Goal: Task Accomplishment & Management: Manage account settings

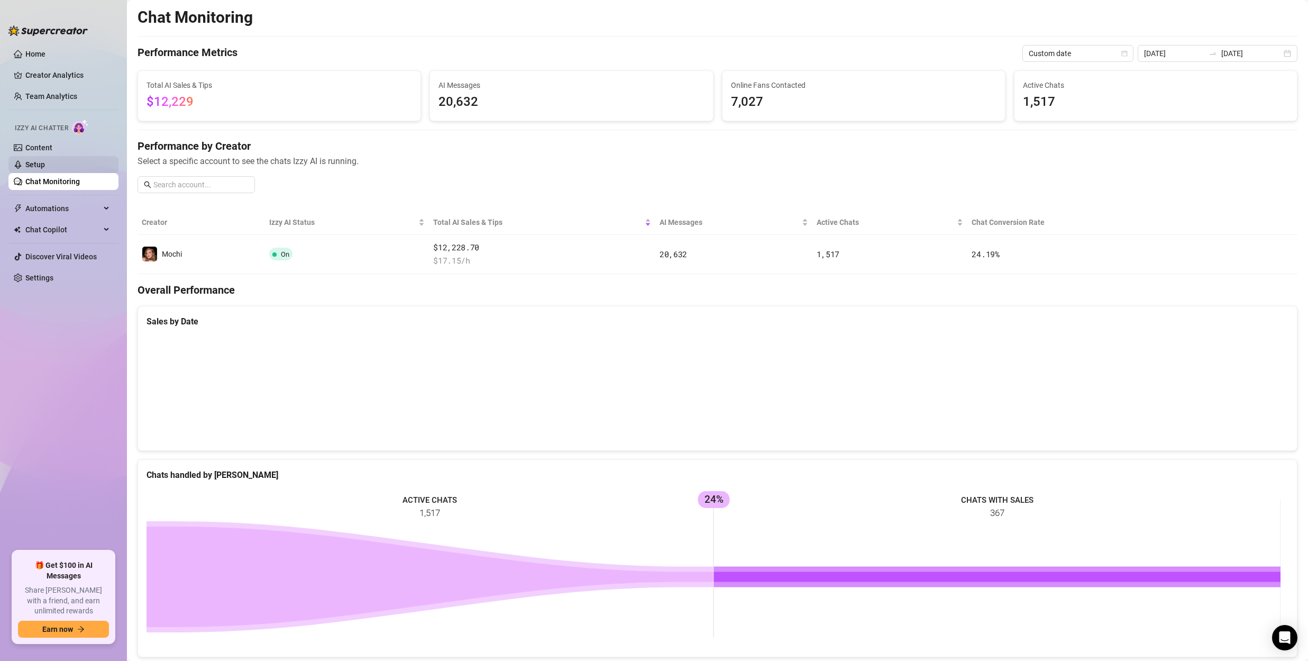
click at [45, 161] on link "Setup" at bounding box center [35, 164] width 20 height 8
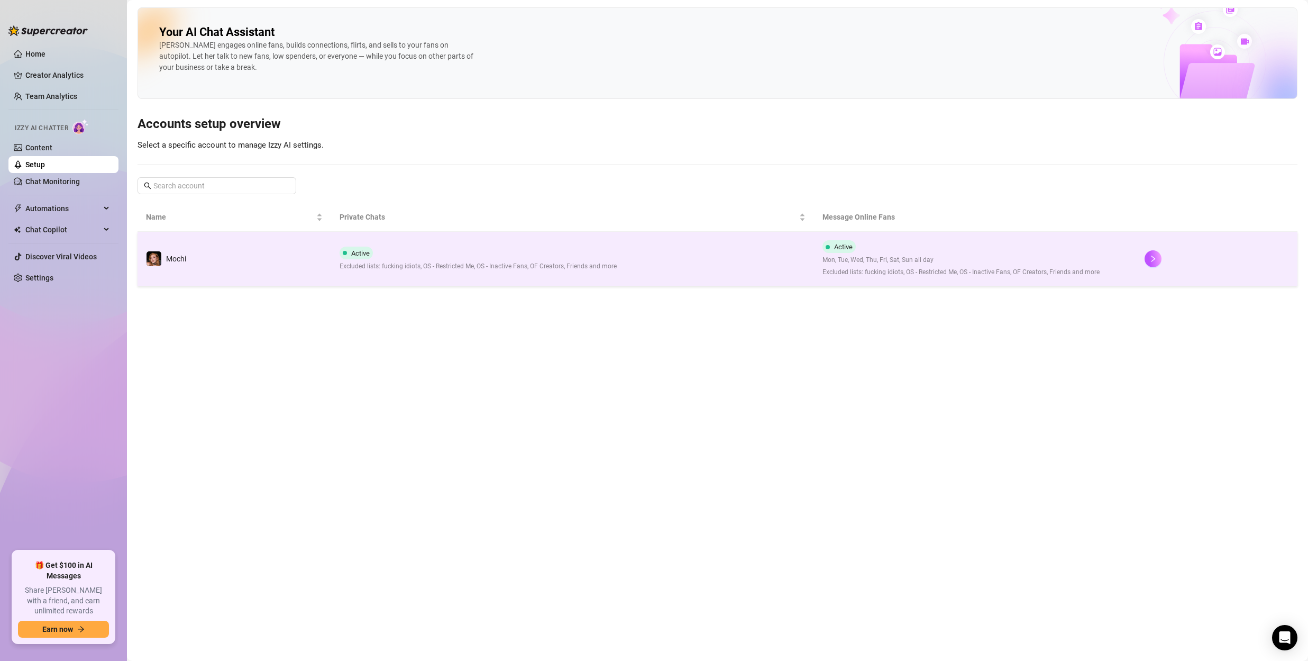
click at [864, 277] on span "Excluded lists: fucking idiots, OS - Restricted Me, OS - Inactive Fans, OF Crea…" at bounding box center [961, 272] width 277 height 10
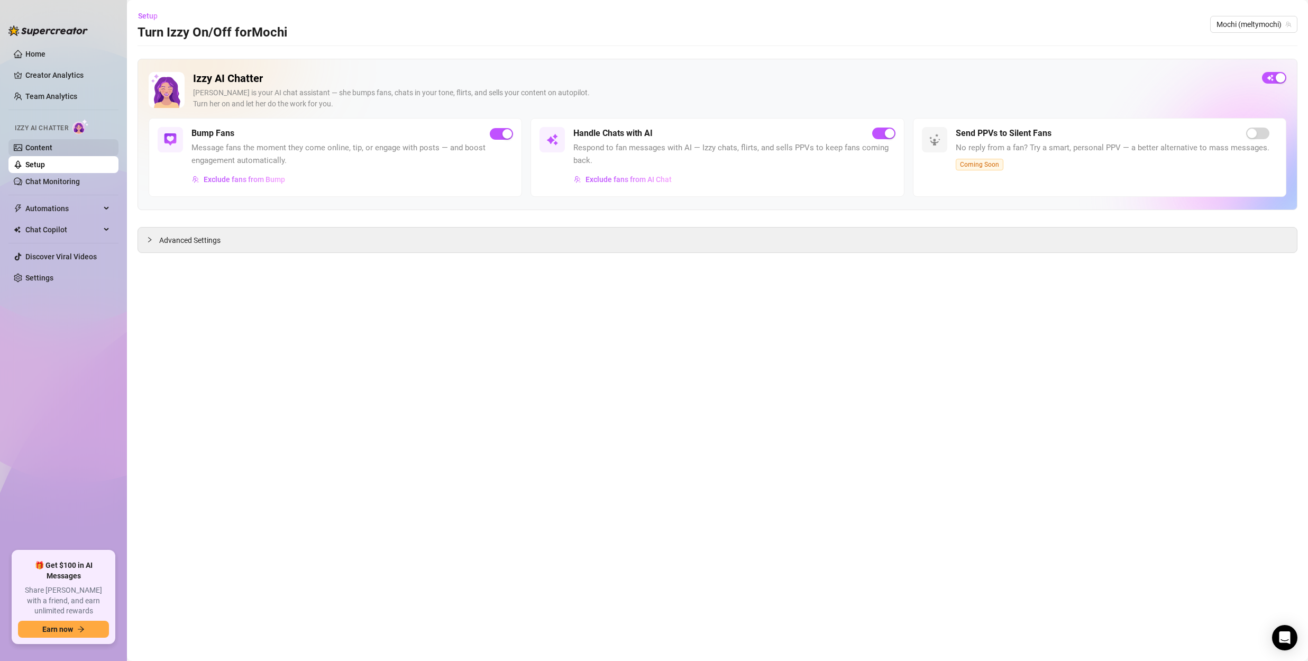
click at [52, 147] on link "Content" at bounding box center [38, 147] width 27 height 8
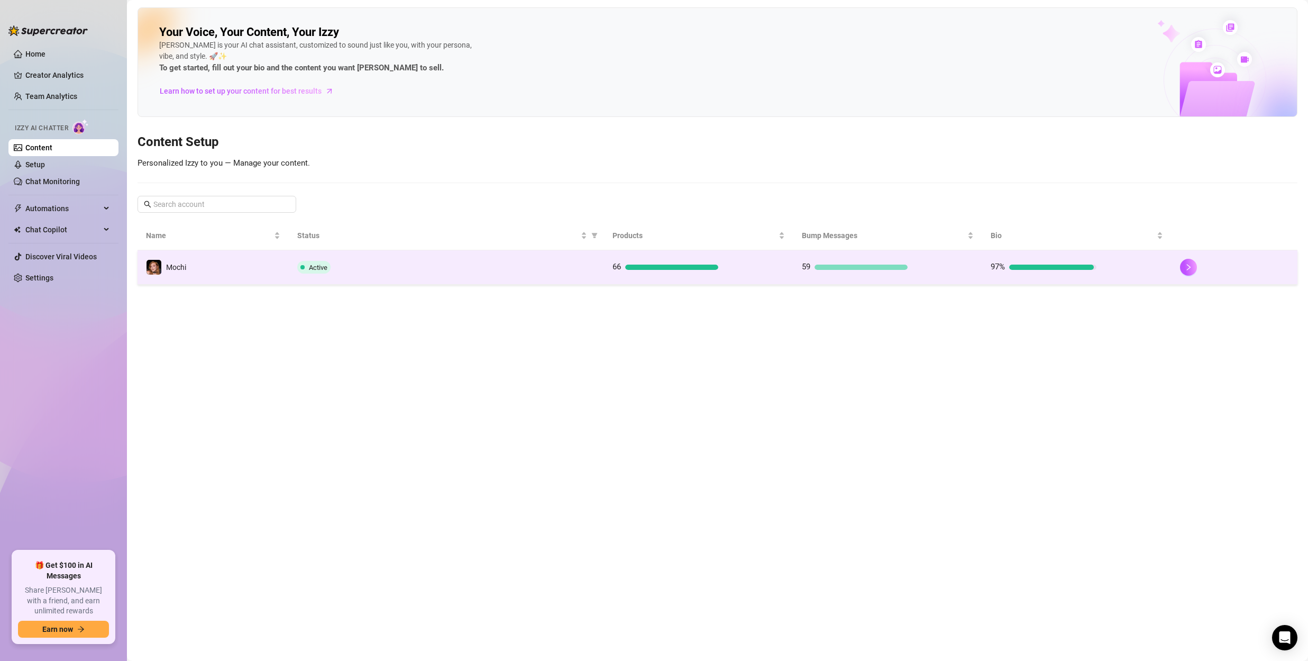
click at [390, 272] on div "Active" at bounding box center [446, 267] width 298 height 13
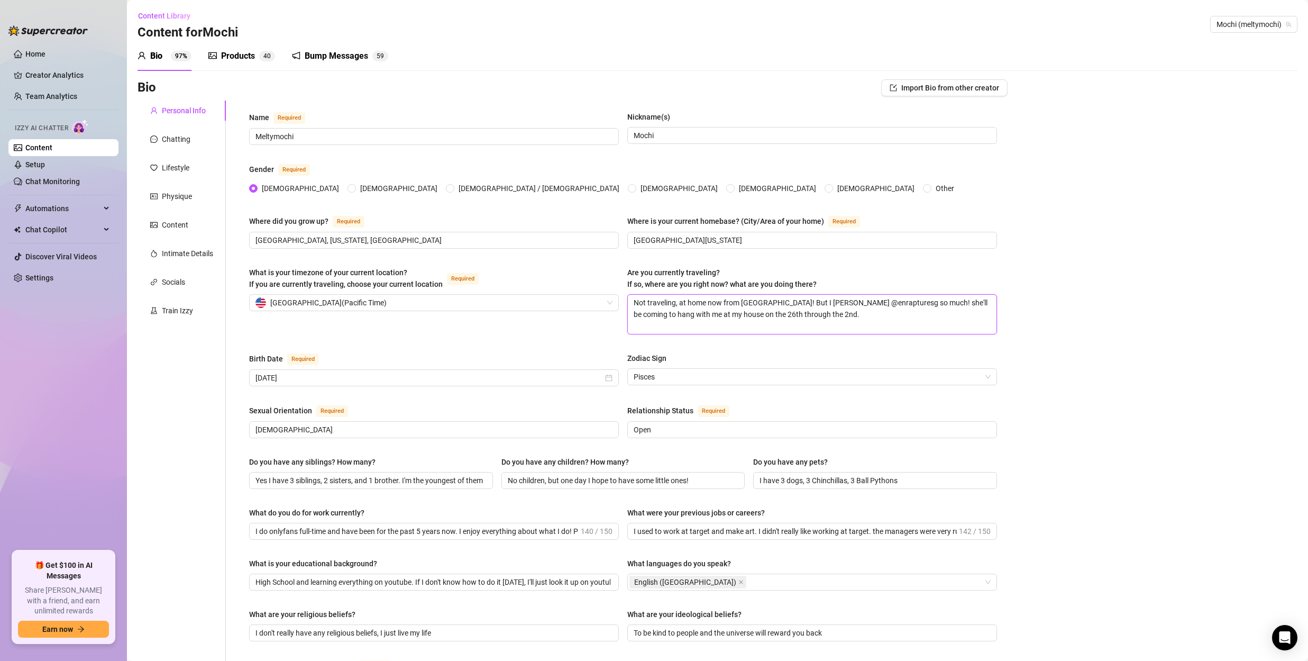
click at [742, 309] on textarea "Not traveling, at home now from [GEOGRAPHIC_DATA]! But I [PERSON_NAME] @enraptu…" at bounding box center [812, 314] width 369 height 39
click at [769, 305] on textarea "Not traveling, at home now from [GEOGRAPHIC_DATA]! But I [PERSON_NAME] @enraptu…" at bounding box center [812, 314] width 369 height 39
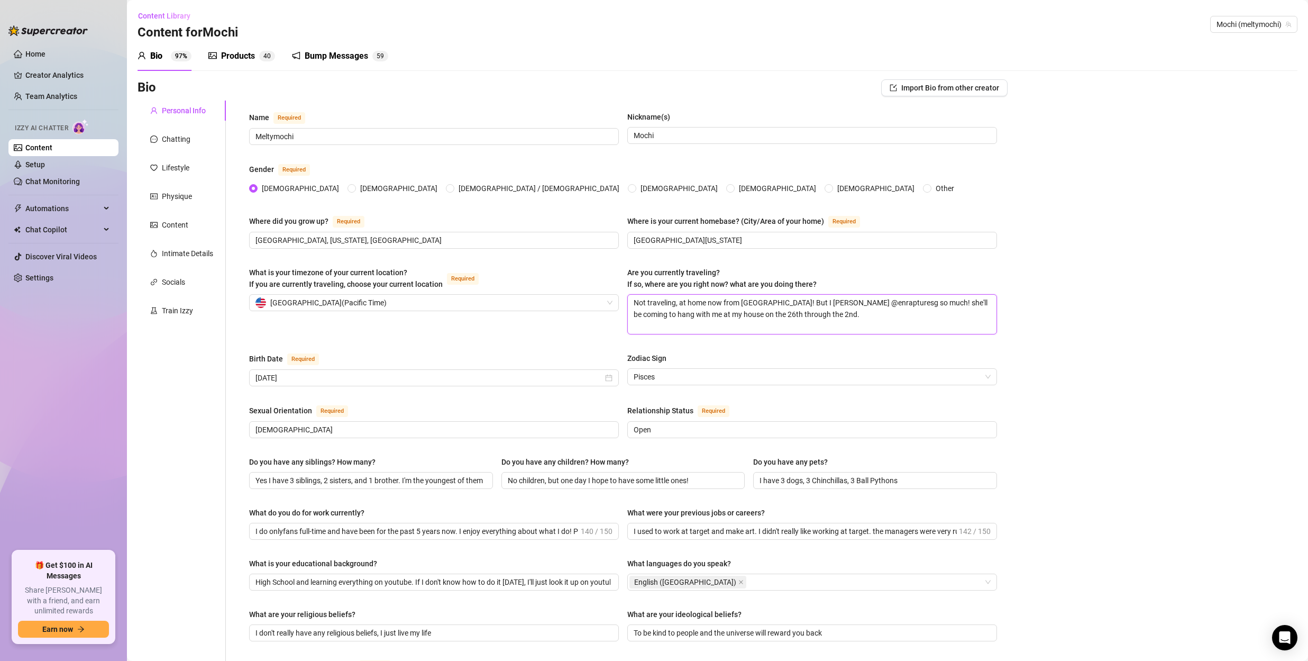
click at [774, 300] on textarea "Not traveling, at home now from [GEOGRAPHIC_DATA]! But I [PERSON_NAME] @enraptu…" at bounding box center [812, 314] width 369 height 39
drag, startPoint x: 847, startPoint y: 320, endPoint x: 588, endPoint y: 286, distance: 261.9
click at [588, 286] on div "What is your timezone of your current location? If you are currently traveling,…" at bounding box center [623, 305] width 748 height 77
type textarea "N"
type textarea "No"
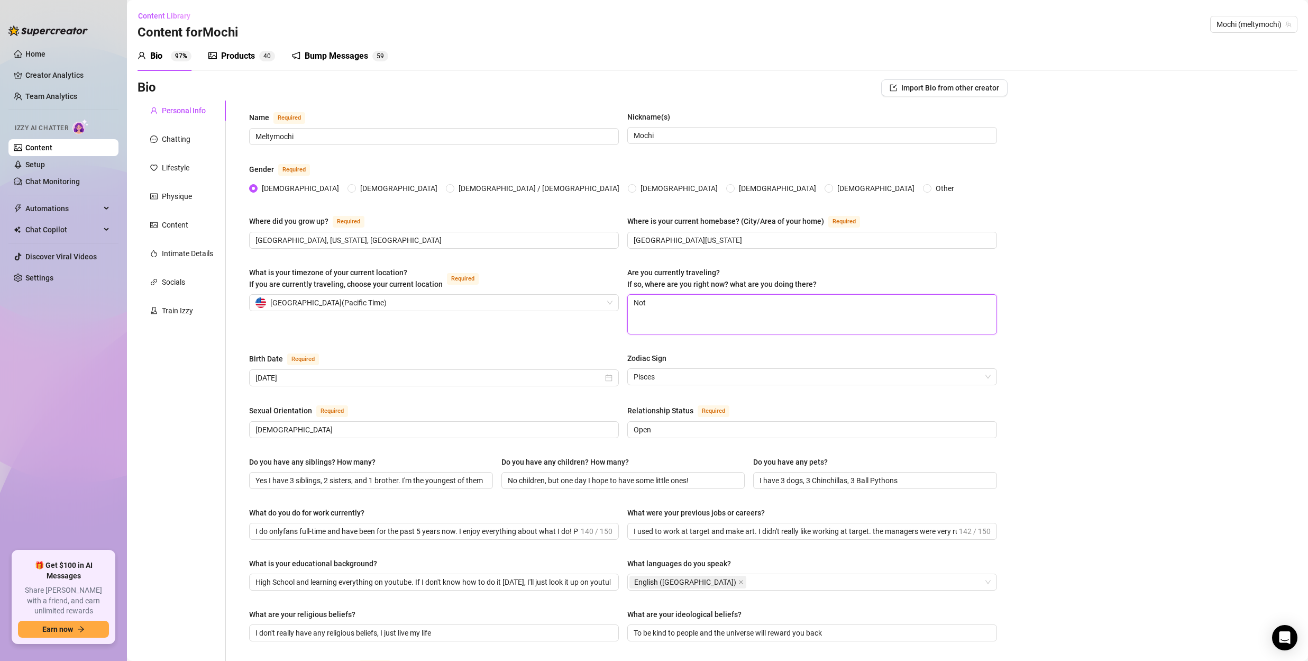
type textarea "Not"
type textarea "Not t"
type textarea "Not tr"
type textarea "Not tra"
type textarea "Not trav"
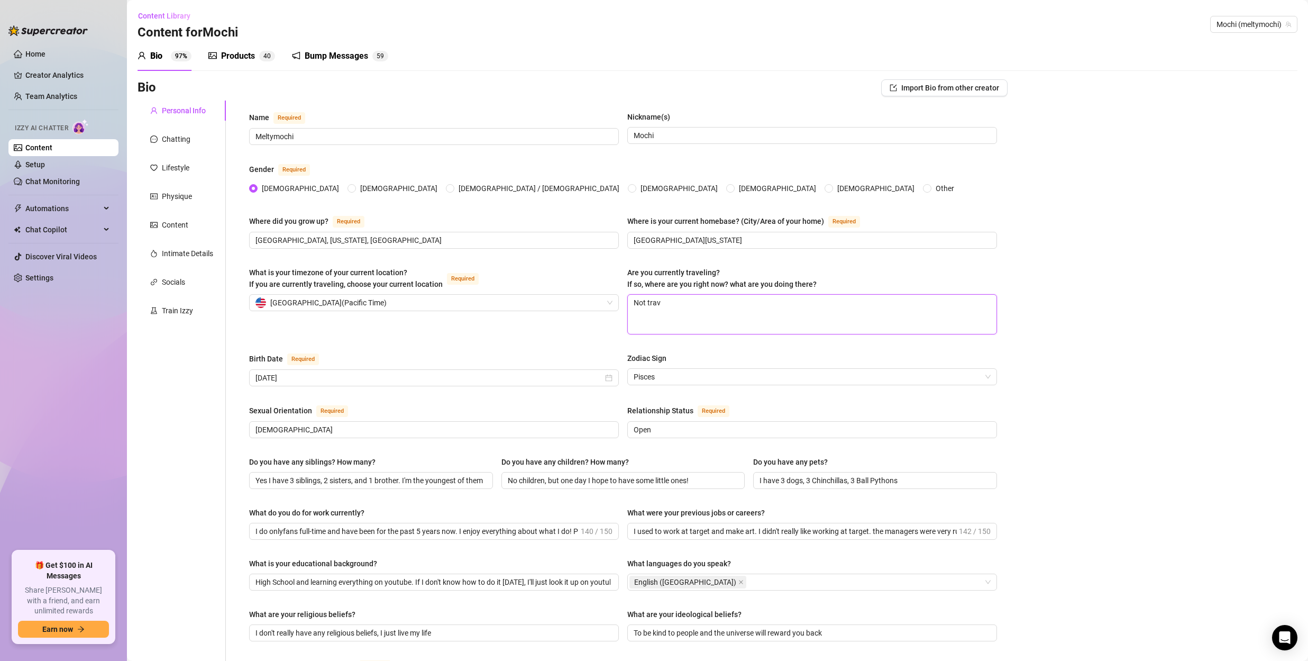
type textarea "Not trave"
type textarea "Not travel"
type textarea "Not traveli"
type textarea "Not travelin"
type textarea "Not traveling"
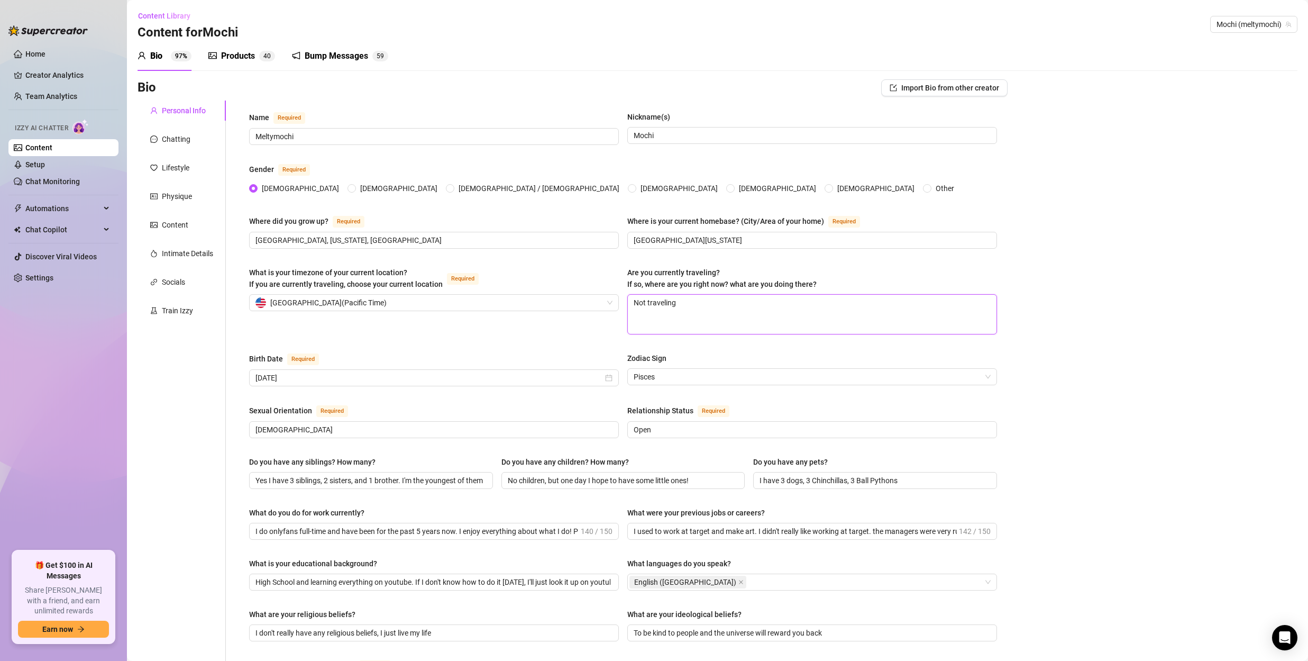
type textarea "Not traveling!"
type textarea "Not traveling! b"
type textarea "Not traveling! bu"
type textarea "Not traveling! but"
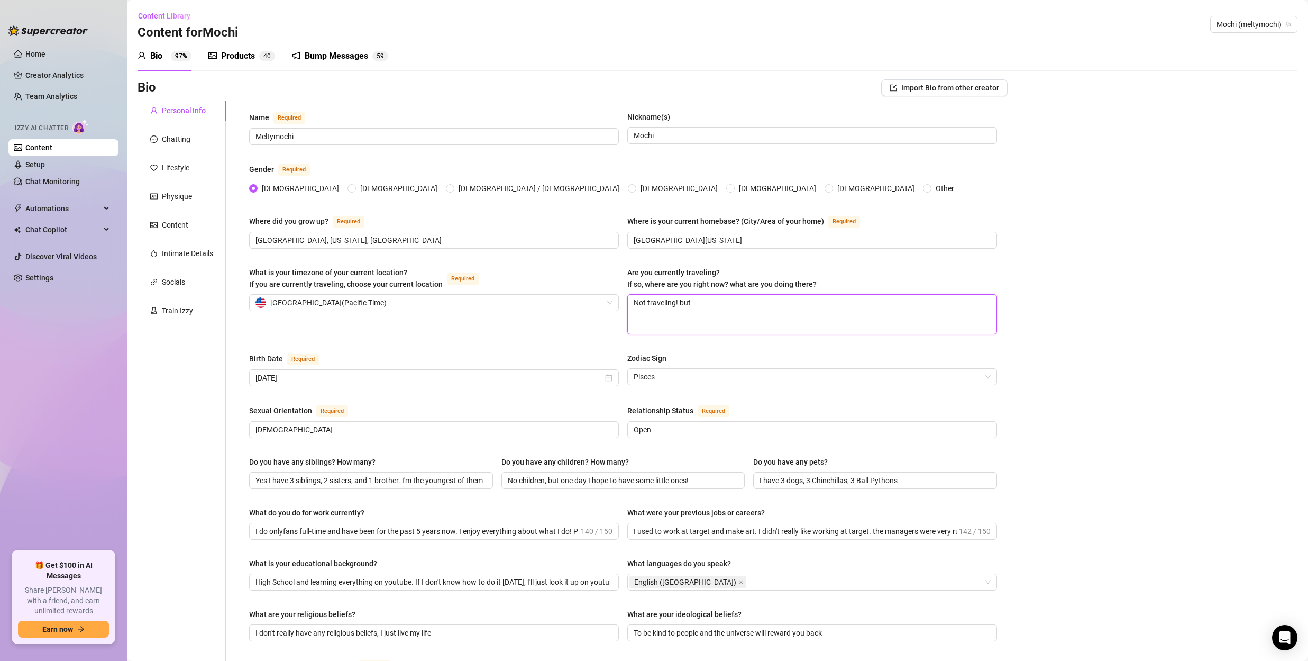
type textarea "Not traveling! but"
type textarea "Not traveling! bu"
type textarea "Not traveling! b"
type textarea "Not traveling!"
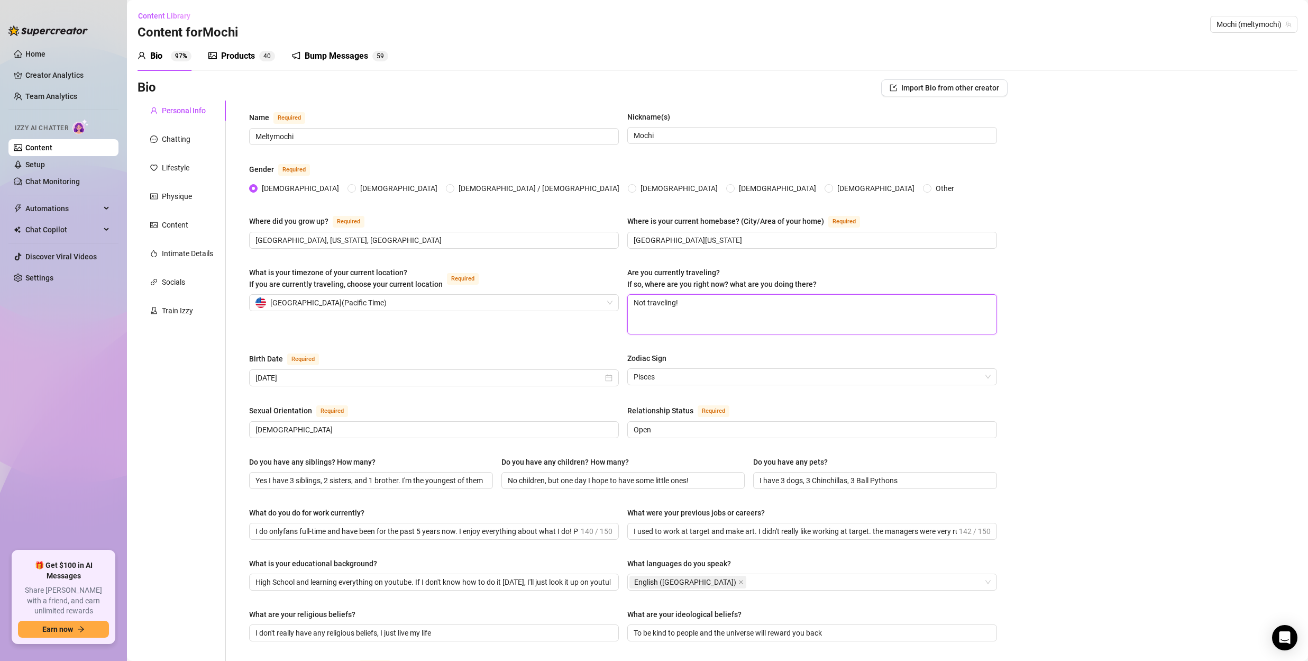
type textarea "Not traveling! B"
type textarea "Not traveling! Bu"
type textarea "Not traveling! But"
type textarea "Not traveling! But I"
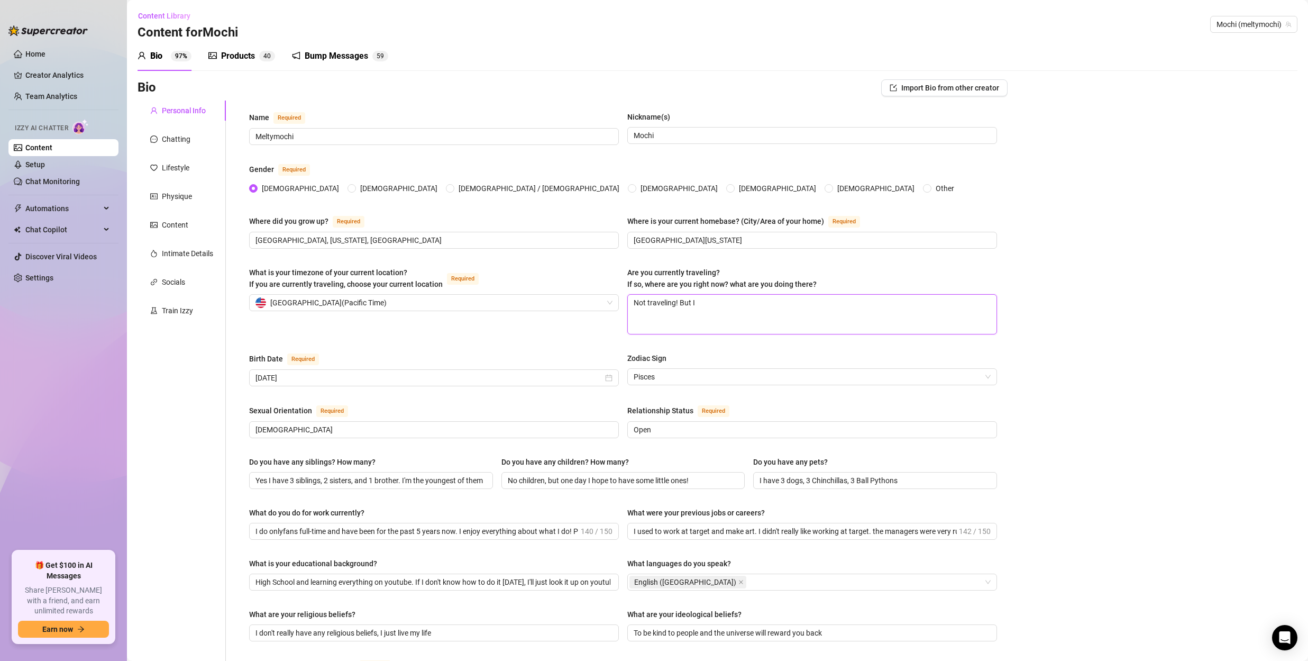
type textarea "Not traveling! But I"
type textarea "Not traveling! But I a"
type textarea "Not traveling! But I am"
type textarea "Not traveling! But I am he"
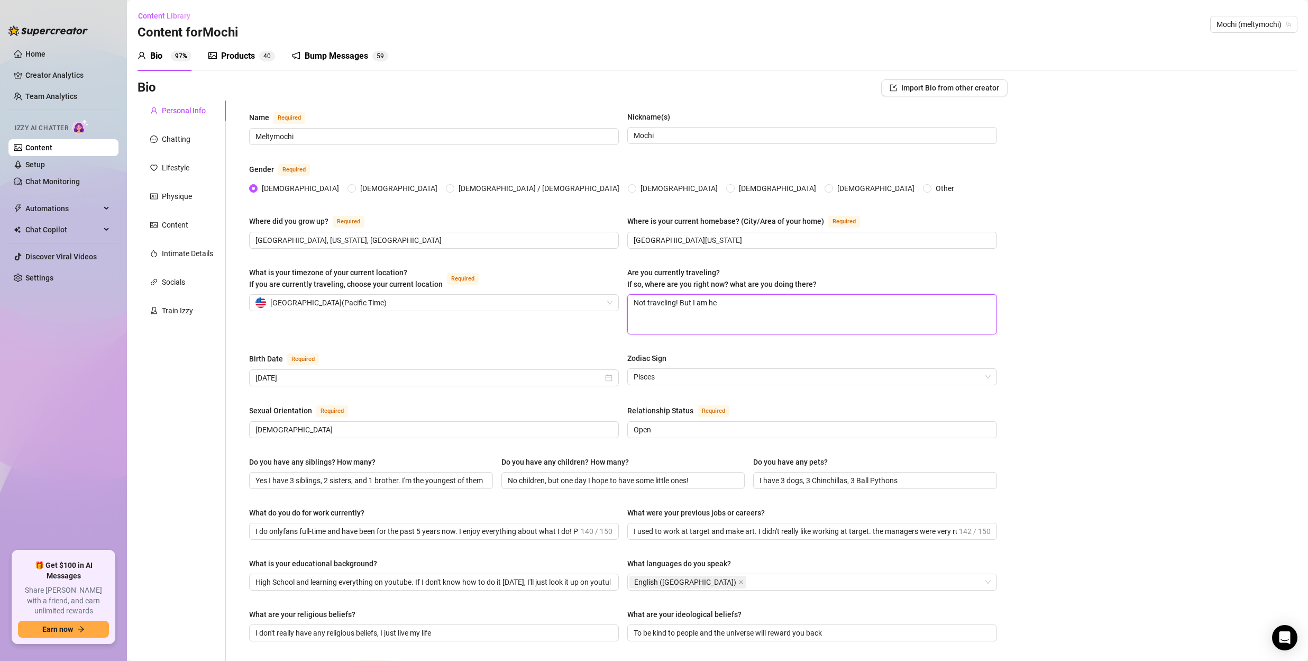
type textarea "Not traveling! But I am her"
type textarea "Not traveling! But I am here"
type textarea "Not traveling! But I am here a"
type textarea "Not traveling! But I am here at"
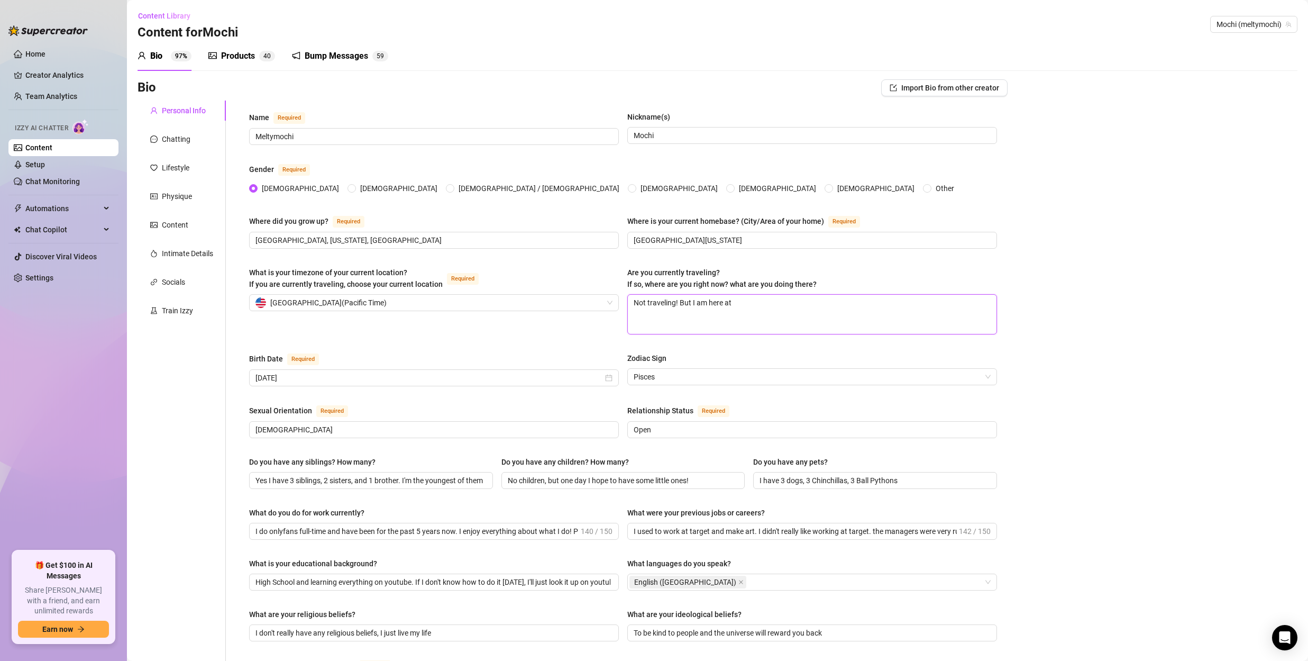
type textarea "Not traveling! But I am here at m"
type textarea "Not traveling! But I am here at my"
type textarea "Not traveling! But I am here at my h"
type textarea "Not traveling! But I am here at my ho"
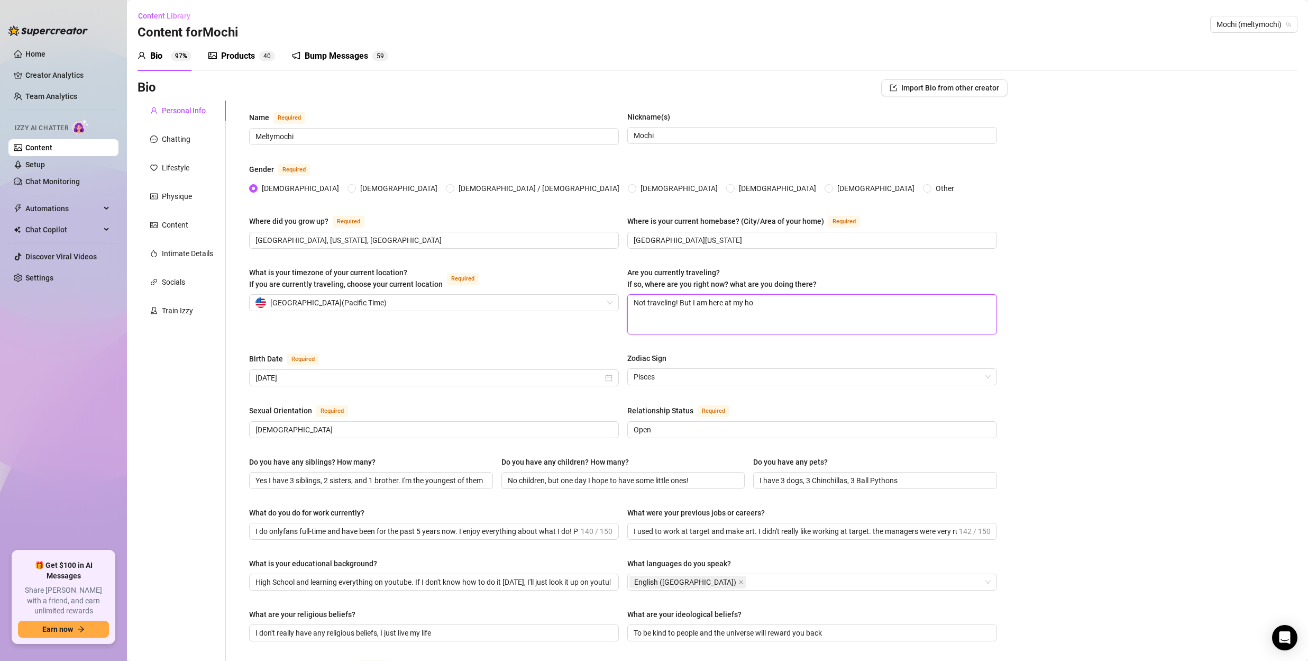
type textarea "Not traveling! But I am here at my hou"
type textarea "Not traveling! But I am here at my hous"
type textarea "Not traveling! But I am here at my house"
type textarea "Not traveling! But I am here at my house r"
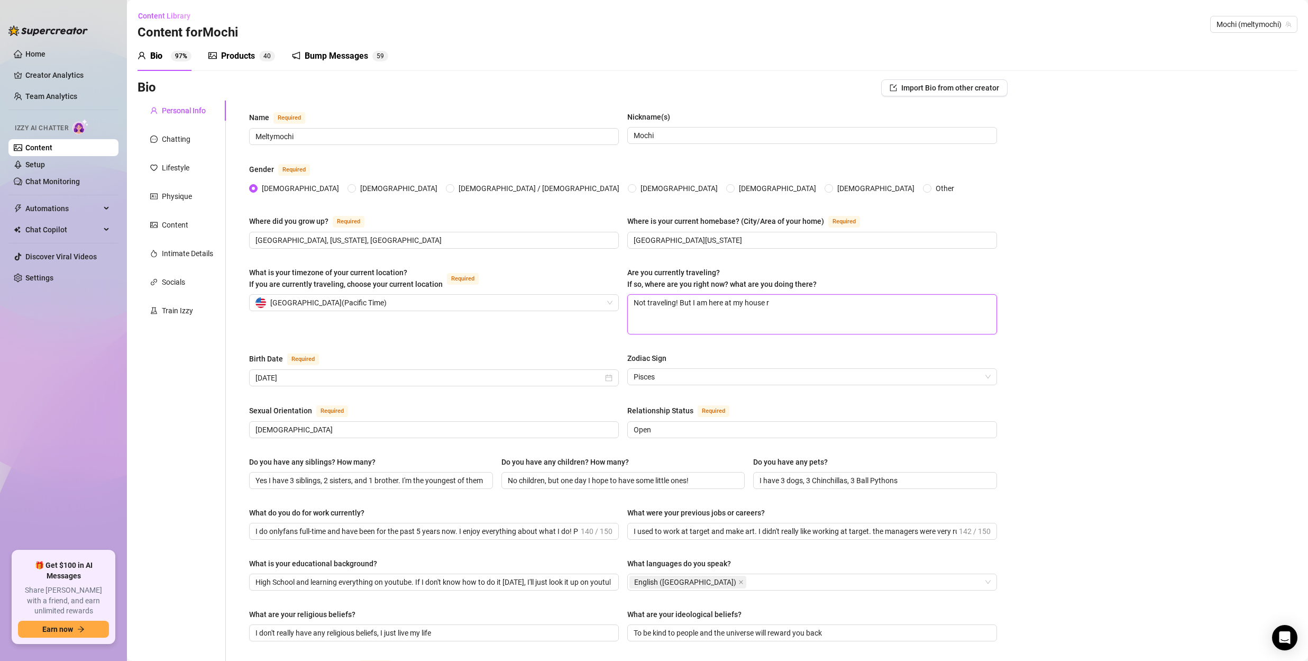
type textarea "Not traveling! But I am here at my house ri"
type textarea "Not traveling! But I am here at my house rig"
type textarea "Not traveling! But I am here at my house righ"
type textarea "Not traveling! But I am here at my house right"
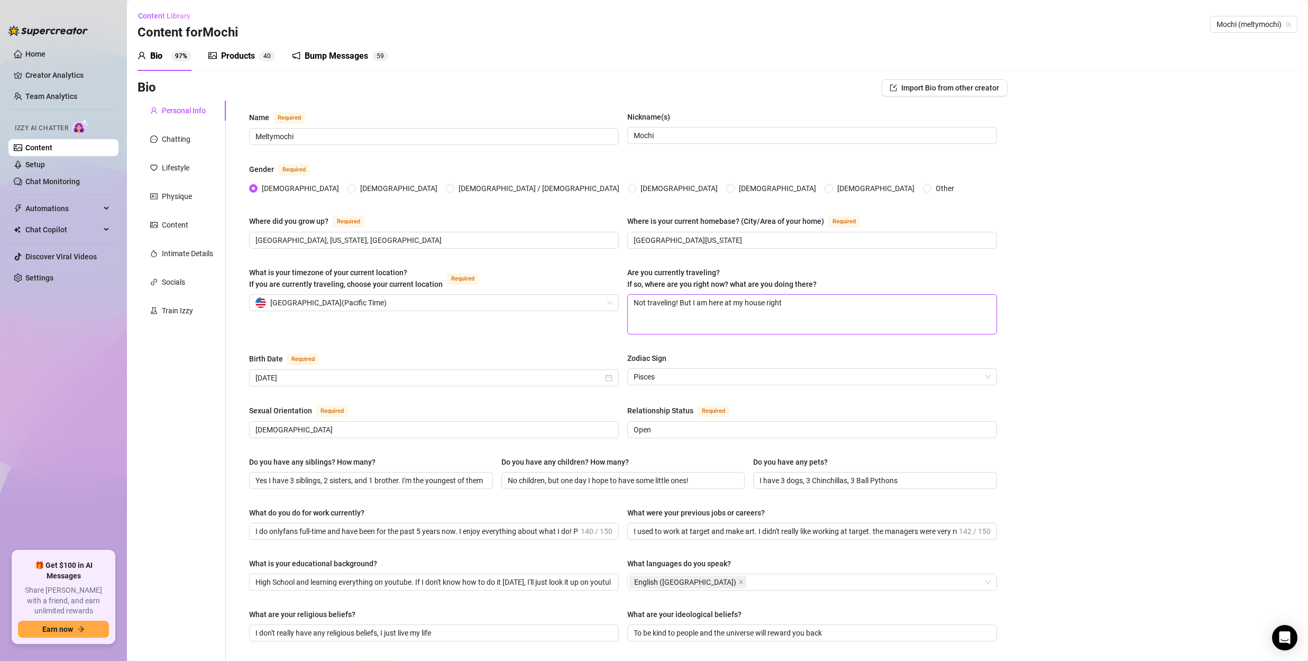
type textarea "Not traveling! But I am here at my house right n"
type textarea "Not traveling! But I am here at my house right no"
type textarea "Not traveling! But I am here at my house right now"
type textarea "Not traveling! But I am here at my house right now,"
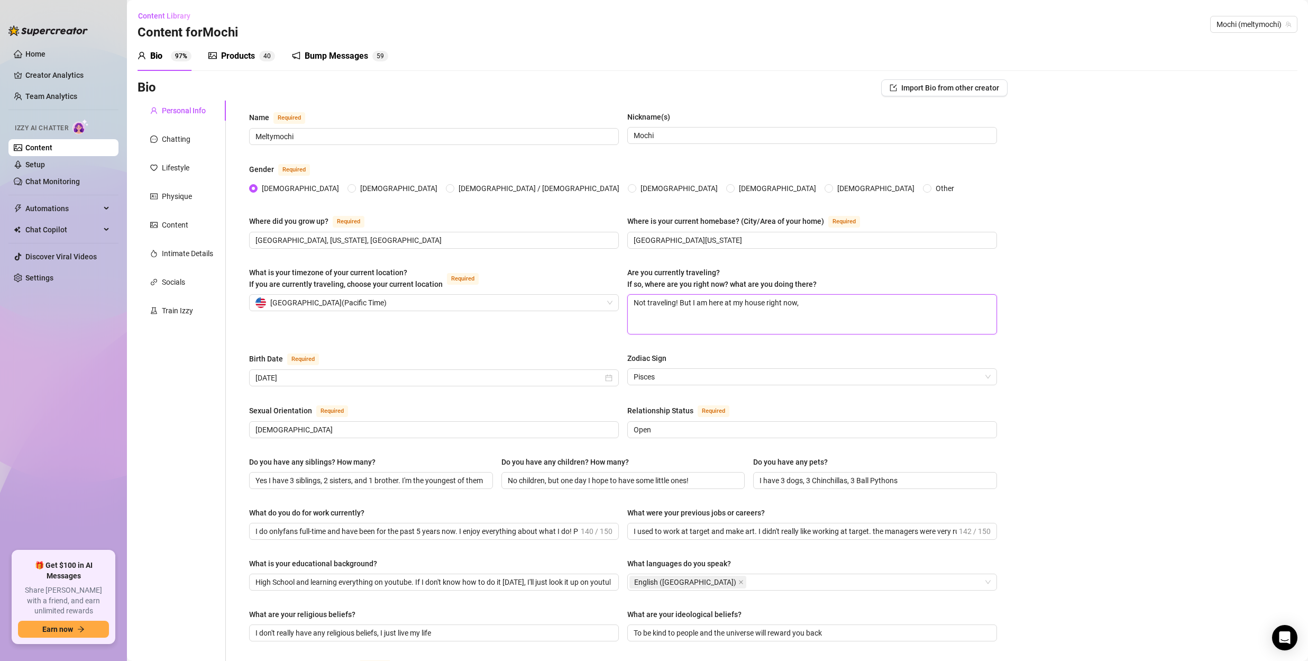
type textarea "Not traveling! But I am here at my house right now, a"
type textarea "Not traveling! But I am here at my house right now, an"
type textarea "Not traveling! But I am here at my house right now, and"
type textarea "Not traveling! But I am here at my house right now, and e"
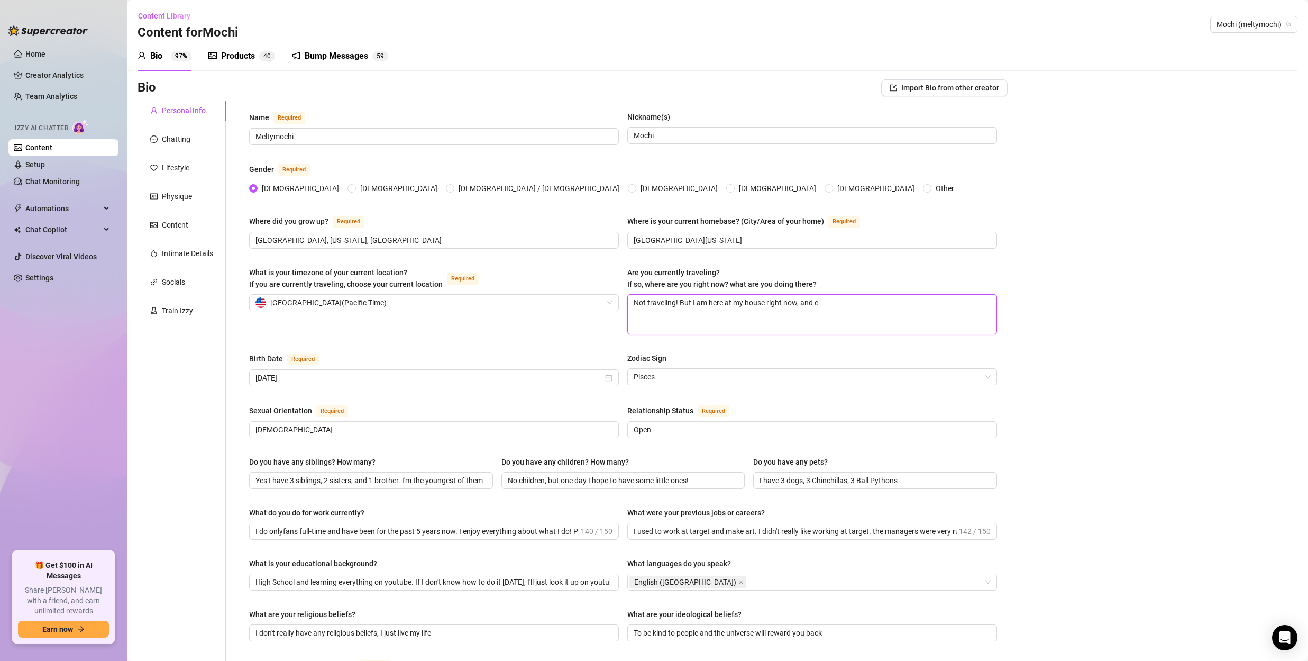
type textarea "Not traveling! But I am here at my house right now, and el"
type textarea "Not traveling! But I am here at my house right now, and [PERSON_NAME]"
type textarea "Not traveling! But I am here at my house right now, and elis"
type textarea "Not traveling! But I am here at my house right now, and [PERSON_NAME]"
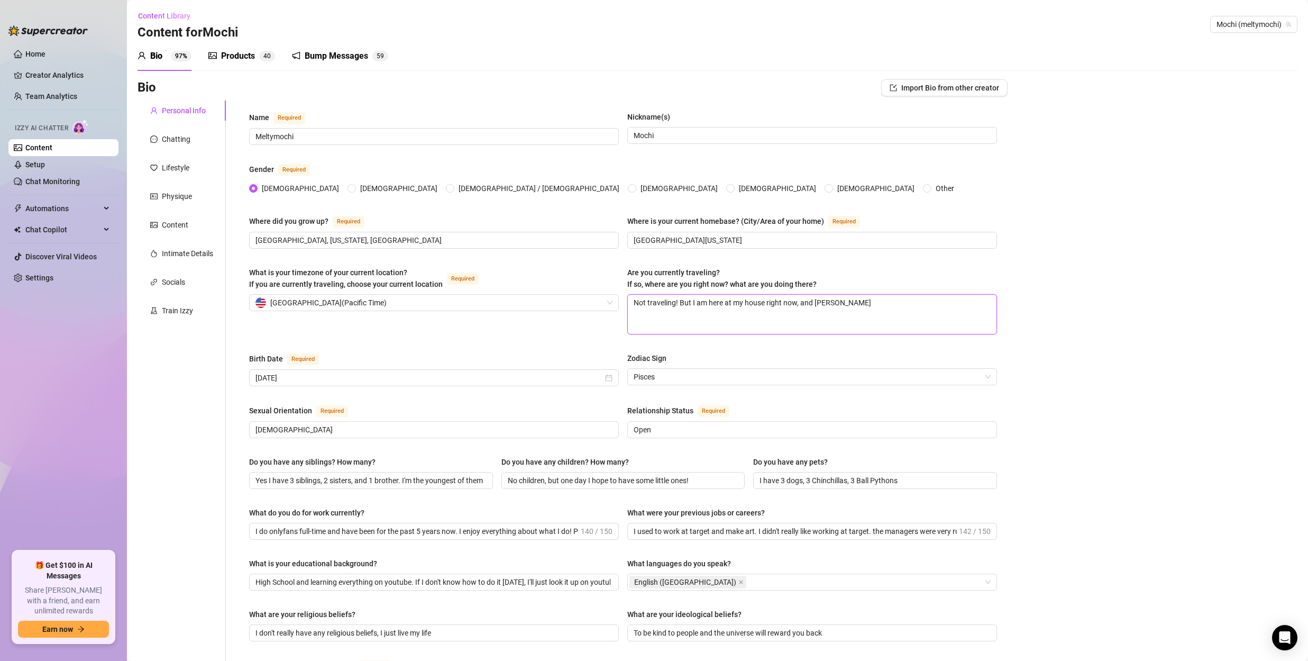
type textarea "Not traveling! But I am here at my house right now, and [PERSON_NAME] @"
type textarea "Not traveling! But I am here at my house right now, and [PERSON_NAME] @e"
type textarea "Not traveling! But I am here at my house right now, and elise @en"
type textarea "Not traveling! But I am here at my house right now, and [PERSON_NAME] @enr"
type textarea "Not traveling! But I am here at my house right now, and elise @enra"
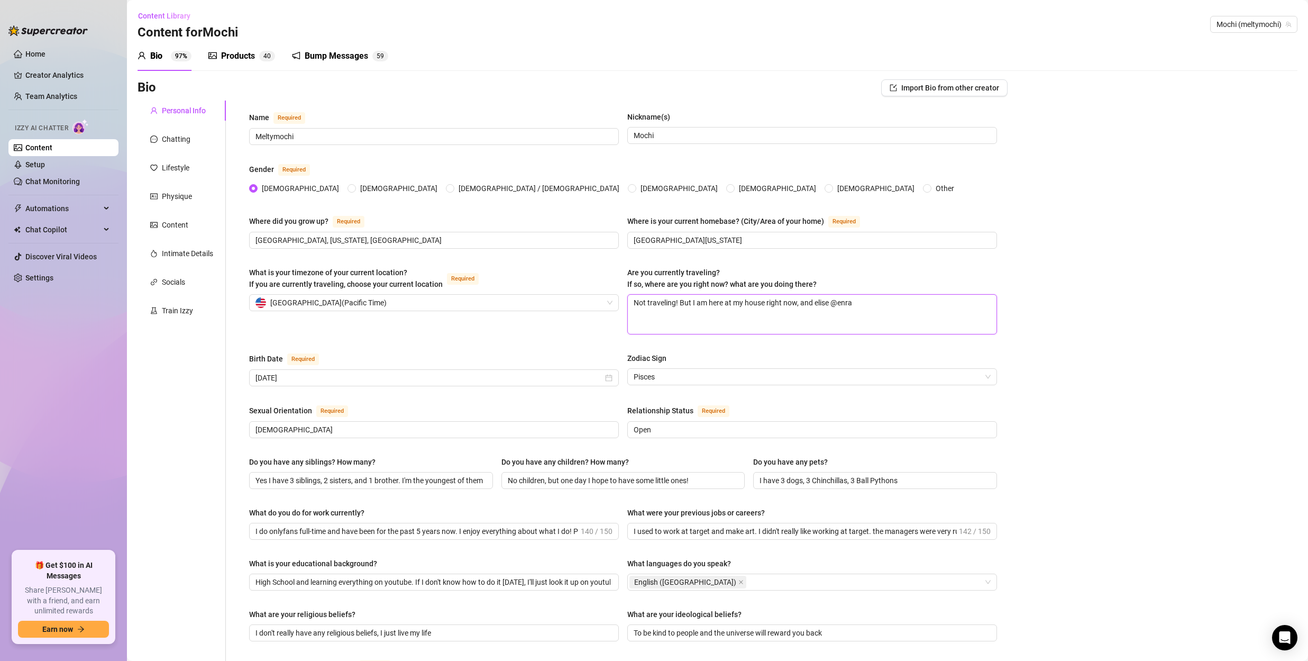
type textarea "Not traveling! But I am here at my house right now, and [PERSON_NAME] @enrap"
type textarea "Not traveling! But I am here at my house right now, and elise @enrapt"
type textarea "Not traveling! But I am here at my house right now, and [PERSON_NAME] @enraptu"
type textarea "Not traveling! But I am here at my house right now, and elise @enraptur"
type textarea "Not traveling! But I am here at my house right now, and elise @enrapture"
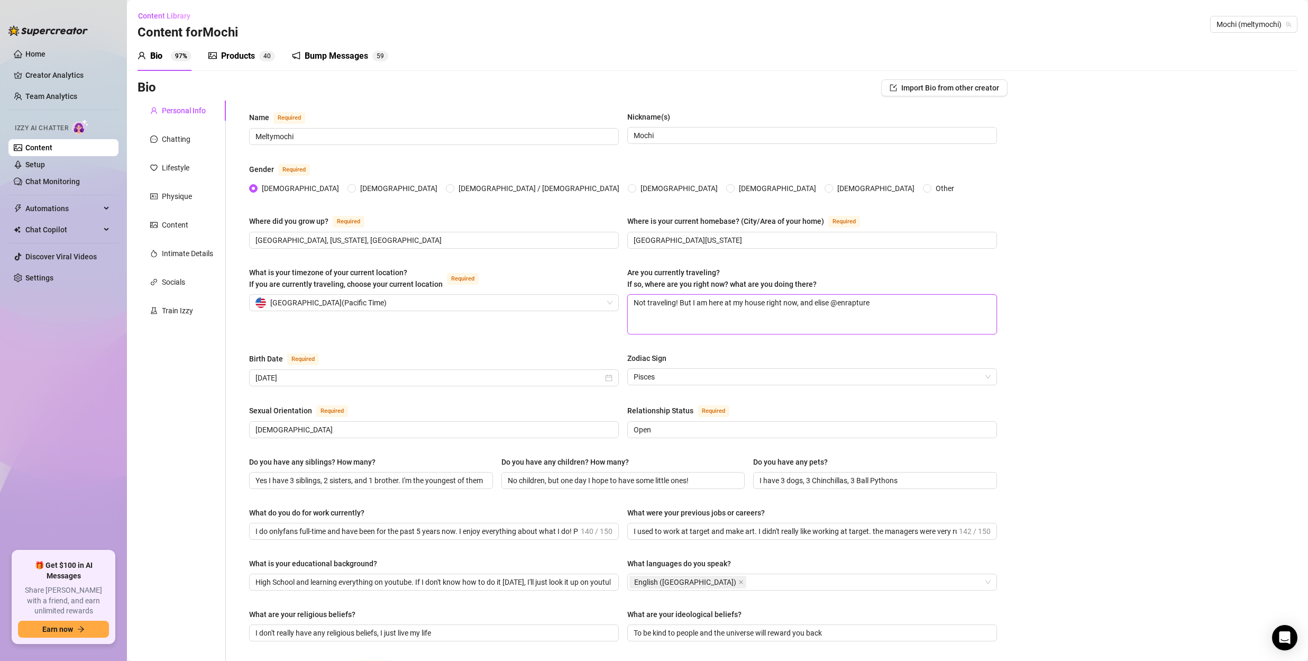
type textarea "Not traveling! But I am here at my house right now, and elise @enrapture"
type textarea "Not traveling! But I am here at my house right now, and elise @enrapture S"
type textarea "Not traveling! But I am here at my house right now, and elise @enrapture SH"
type textarea "Not traveling! But I am here at my house right now, and elise @enrapture S"
type textarea "Not traveling! But I am here at my house right now, and elise @enrapture SG"
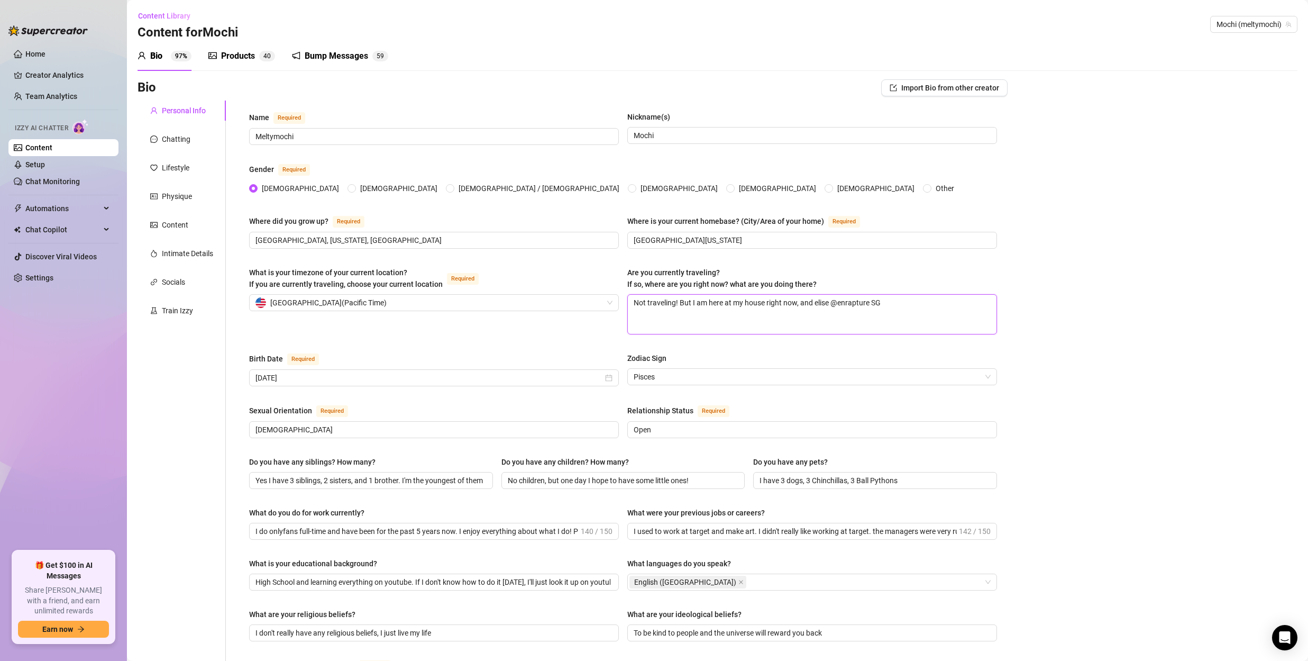
type textarea "Not traveling! But I am here at my house right now, and elise @enrapture SG"
type textarea "Not traveling! But I am here at my house right now, and elise @enrapture S"
type textarea "Not traveling! But I am here at my house right now, and elise @enrapture"
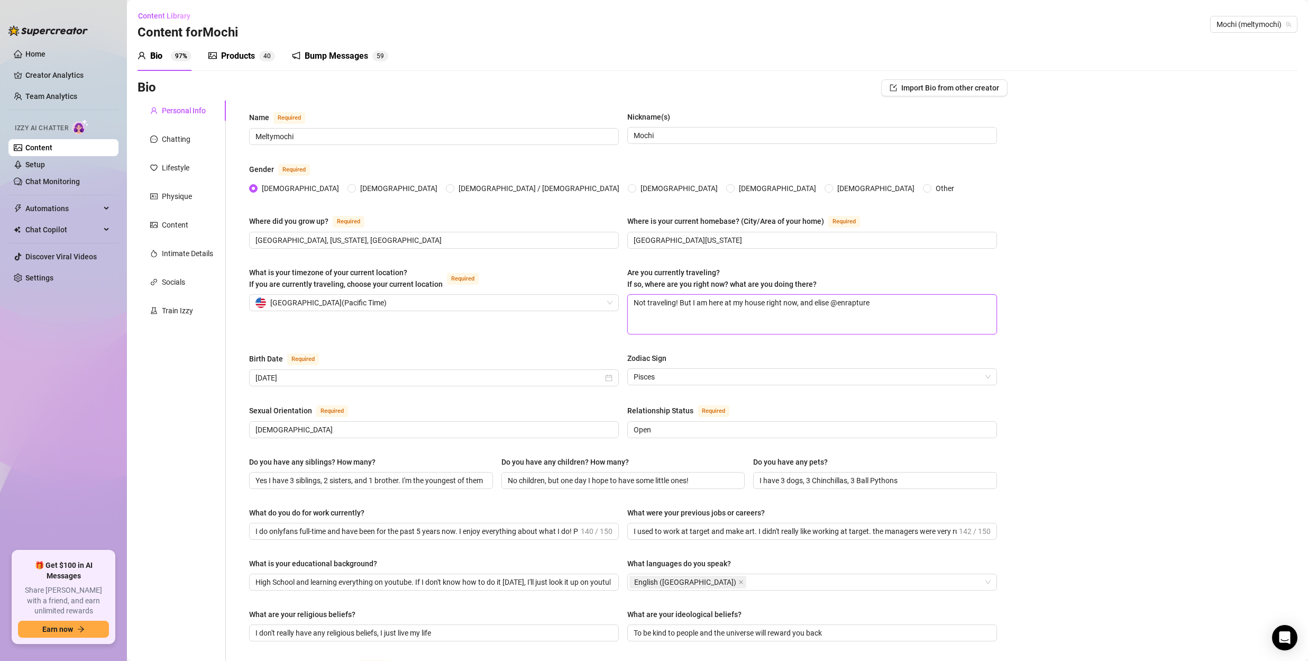
type textarea "Not traveling! But I am here at my house right now, and elise @enraptures"
type textarea "Not traveling! But I am here at my house right now, and elise @enrapturesg"
type textarea "Not traveling! But I am here at my house right now, and elise @enrapturesg c"
type textarea "Not traveling! But I am here at my house right now, and elise @enrapturesg ca"
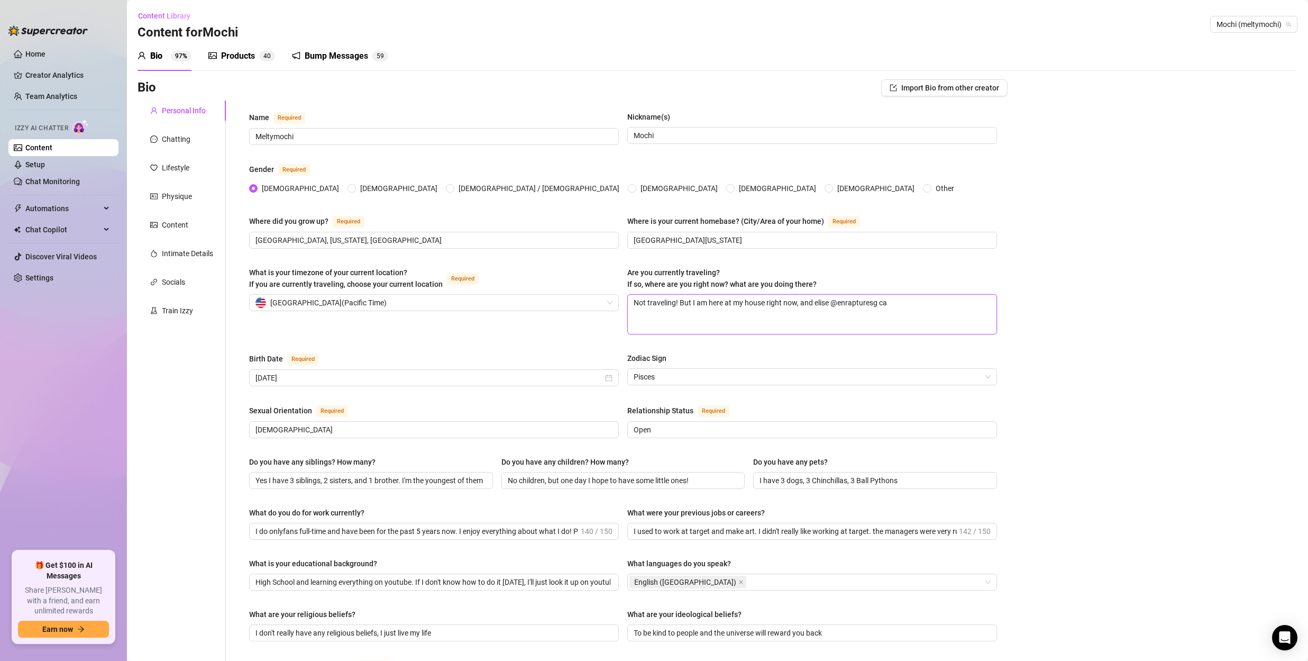
type textarea "Not traveling! But I am here at my house right now, and [PERSON_NAME] @enraptur…"
type textarea "Not traveling! But I am here at my house right now, and elise @enrapturesg came"
type textarea "Not traveling! But I am here at my house right now, and [PERSON_NAME] @enraptur…"
type textarea "Not traveling! But I am here at my house right now, and elise @enrapturesg came…"
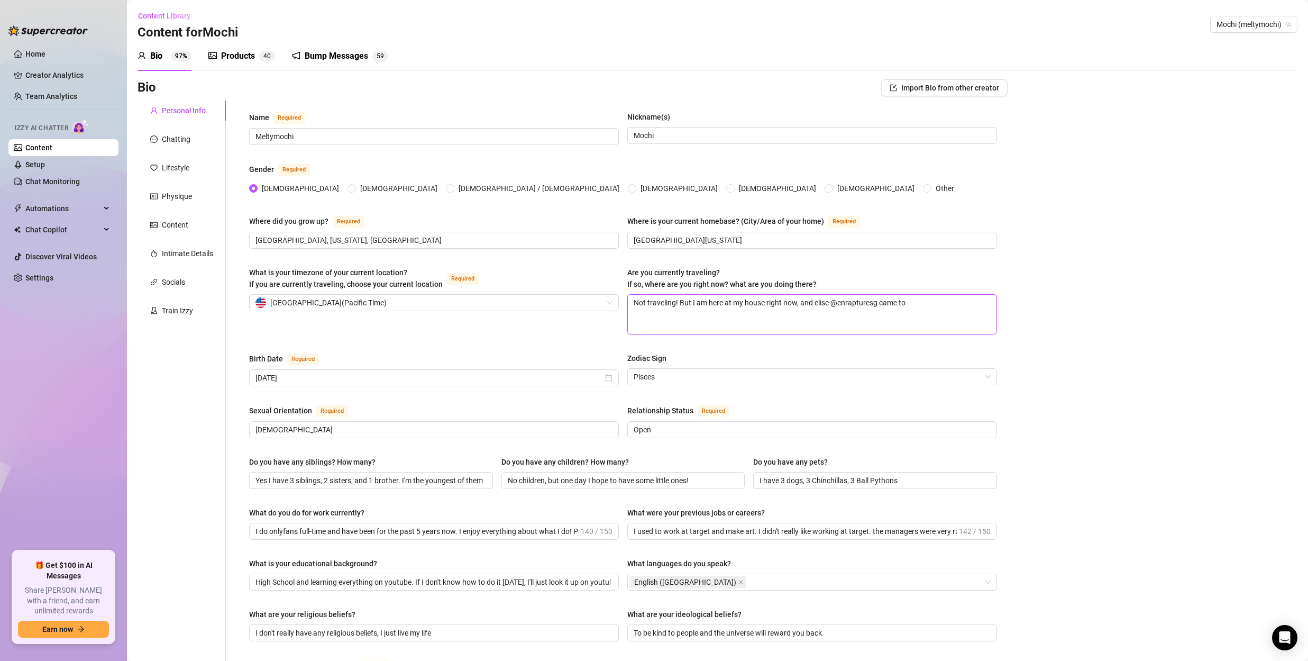
type textarea "Not traveling! But I am here at my house right now, and elise @enrapturesg came…"
click at [930, 303] on textarea "Not traveling! But I am here at my house right now, and [PERSON_NAME] @enraptur…" at bounding box center [812, 314] width 369 height 39
click at [806, 309] on textarea "Not traveling! But I am here at my house right now, and [PERSON_NAME] @enraptur…" at bounding box center [812, 314] width 369 height 39
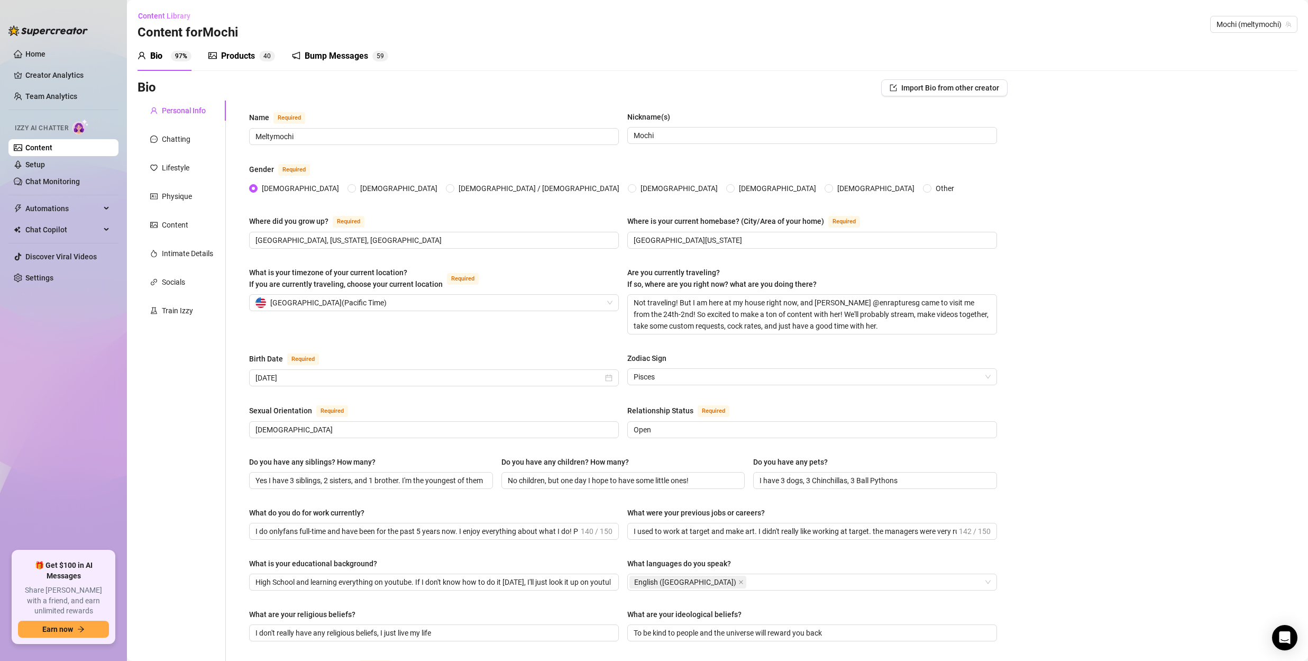
click at [1030, 355] on div "Bio Import Bio from other creator Personal Info Chatting Lifestyle Physique Con…" at bounding box center [718, 560] width 1160 height 963
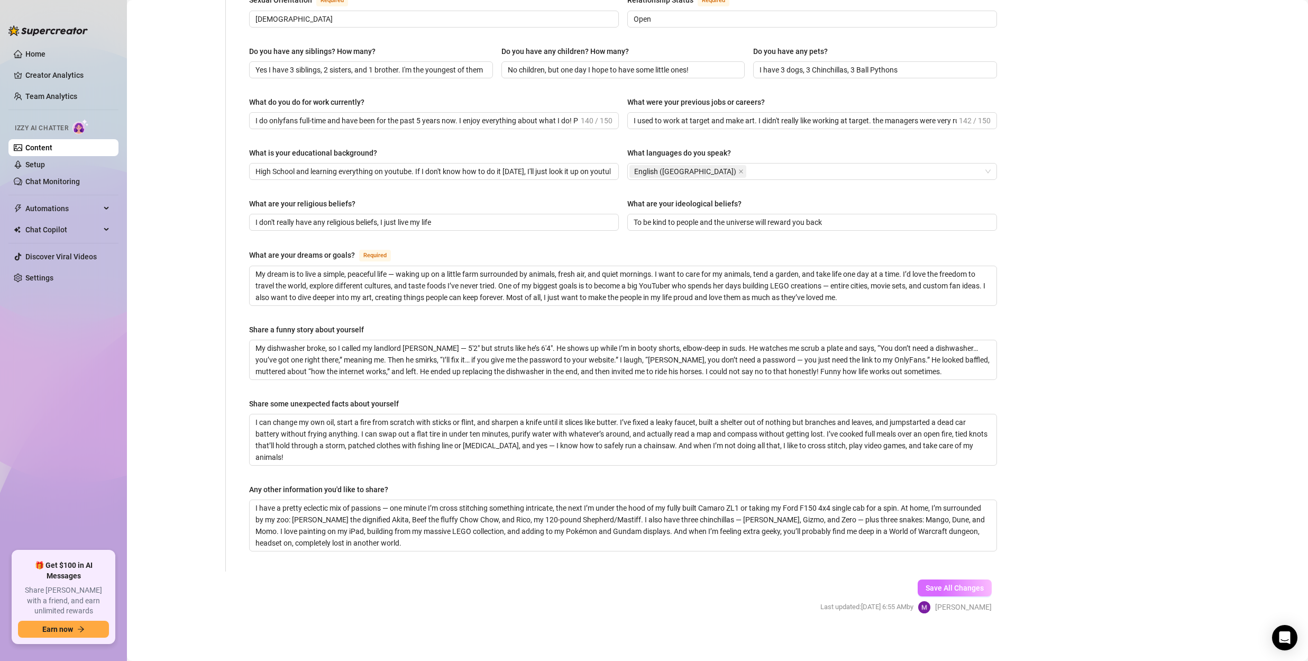
click at [935, 585] on span "Save All Changes" at bounding box center [955, 587] width 58 height 8
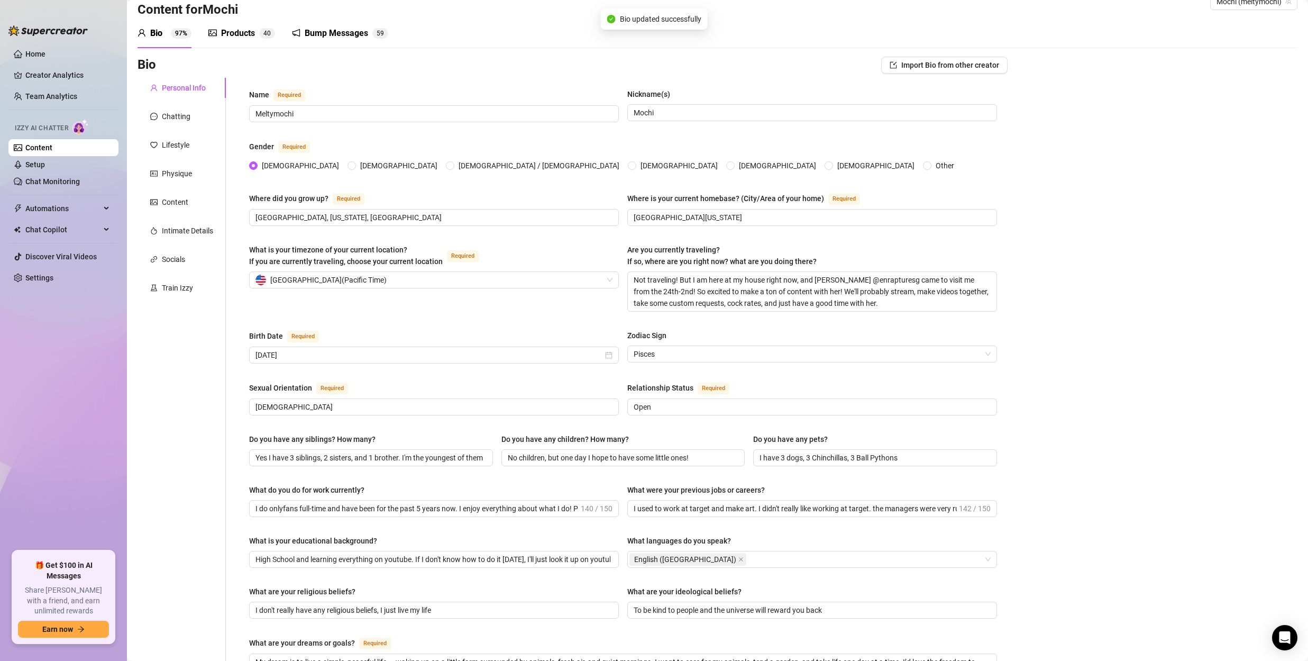
scroll to position [0, 0]
